Goal: Navigation & Orientation: Find specific page/section

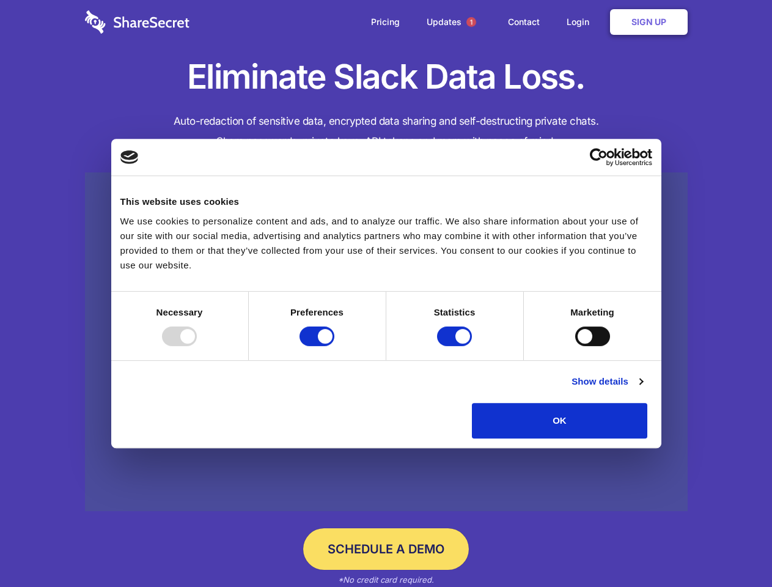
click at [197, 346] on div at bounding box center [179, 337] width 35 height 20
click at [334, 346] on input "Preferences" at bounding box center [317, 337] width 35 height 20
checkbox input "false"
click at [456, 346] on input "Statistics" at bounding box center [454, 337] width 35 height 20
checkbox input "false"
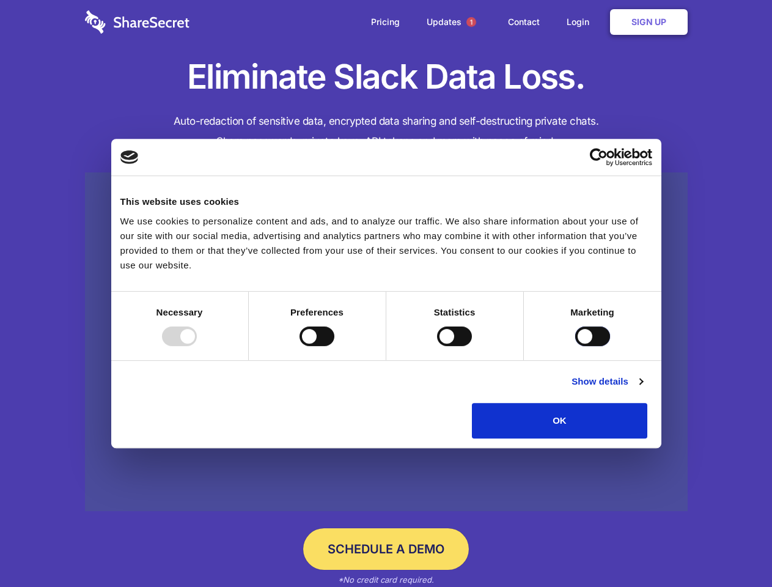
click at [575, 346] on input "Marketing" at bounding box center [592, 337] width 35 height 20
checkbox input "true"
click at [643, 389] on link "Show details" at bounding box center [607, 381] width 71 height 15
click at [0, 0] on li "Necessary 7 Necessary cookies help make a website usable by enabling basic func…" at bounding box center [0, 0] width 0 height 0
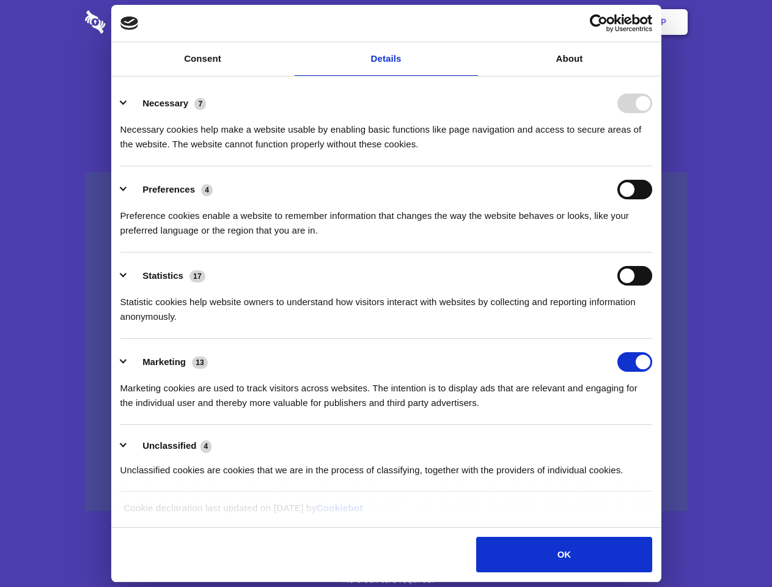
click at [471, 22] on span "1" at bounding box center [472, 22] width 10 height 10
